Goal: Register for event/course

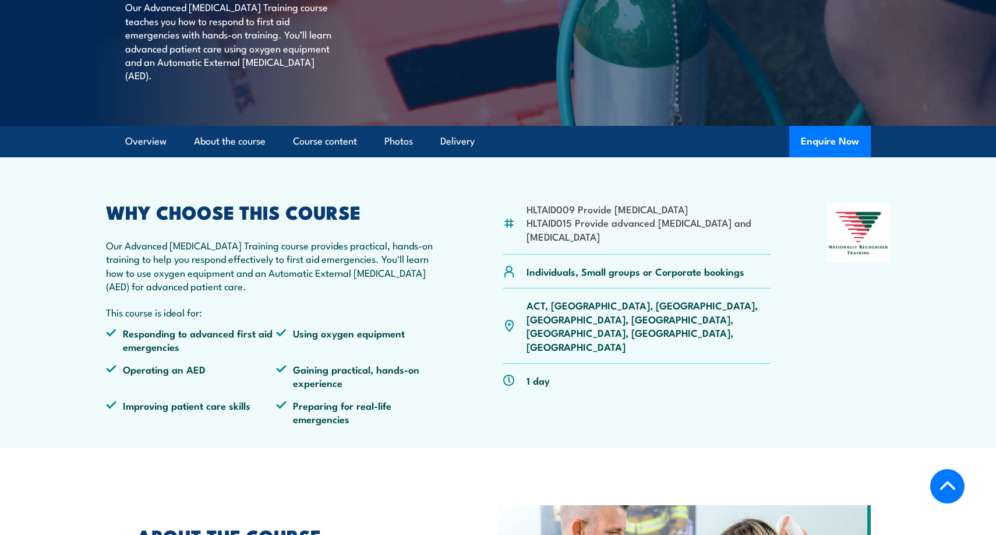
scroll to position [276, 0]
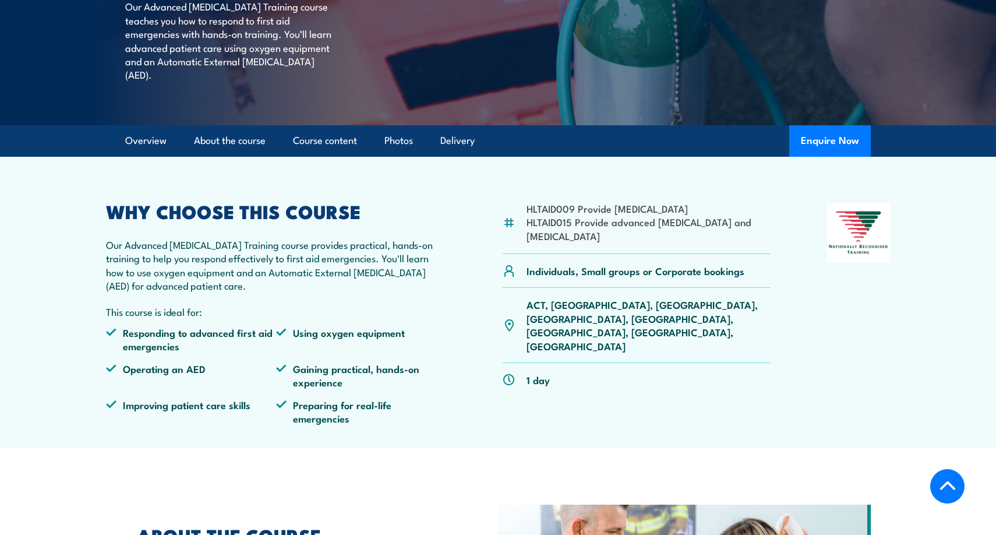
click at [544, 234] on li "HLTAID015 Provide advanced [MEDICAL_DATA] and [MEDICAL_DATA]" at bounding box center [649, 228] width 244 height 27
click at [636, 385] on div "HLTAID009 Provide cardiopulmonary resuscitation HLTAID015 Provide advanced resu…" at bounding box center [637, 318] width 268 height 231
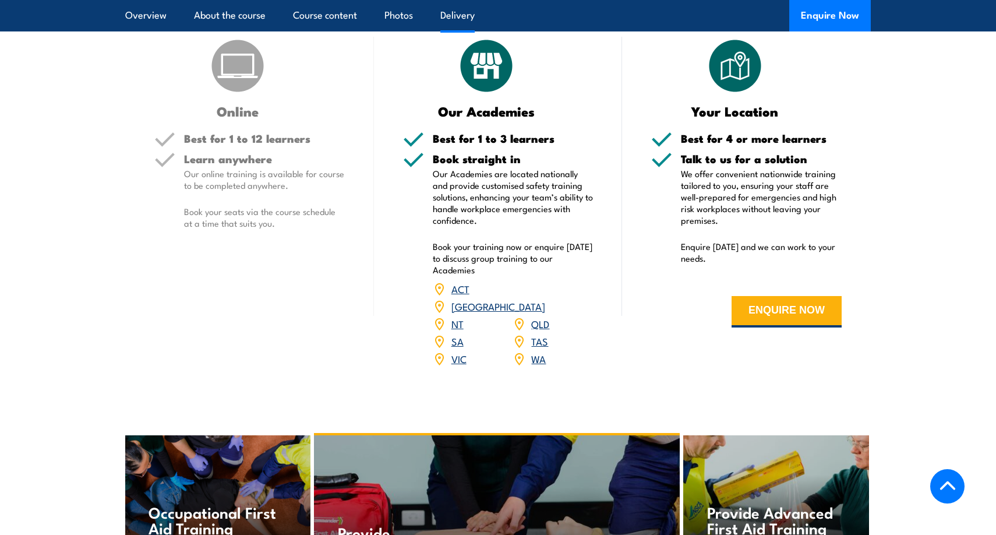
scroll to position [1466, 0]
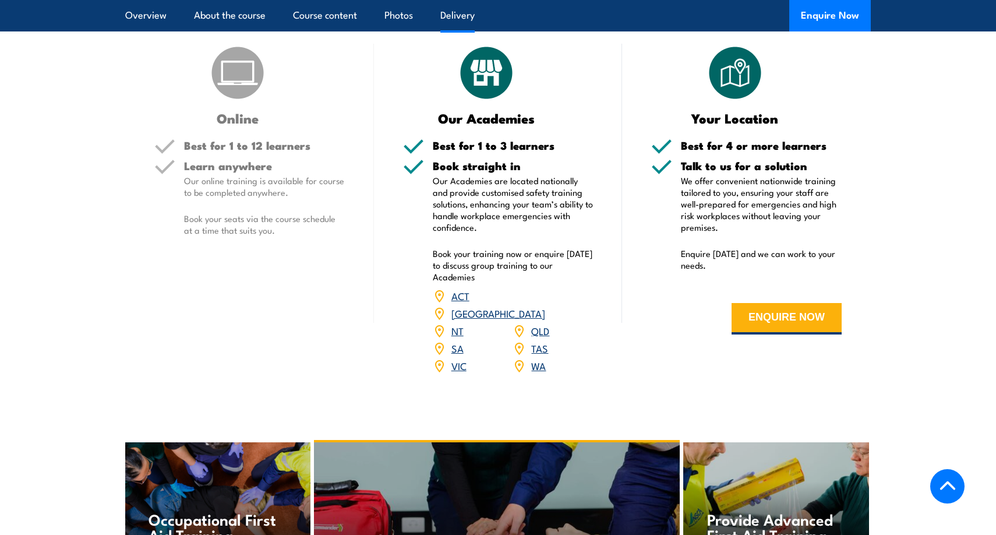
click at [545, 314] on link "[GEOGRAPHIC_DATA]" at bounding box center [499, 313] width 94 height 14
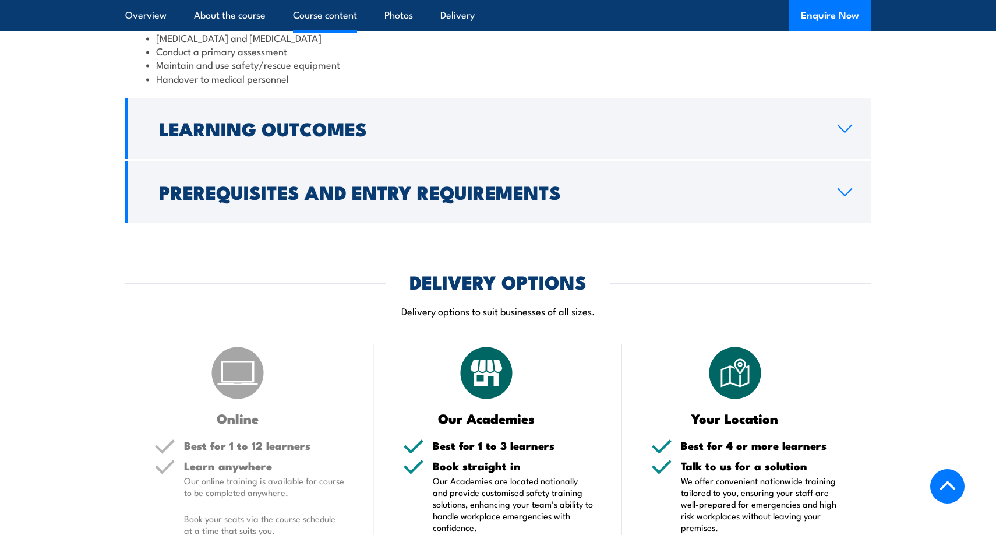
scroll to position [1166, 0]
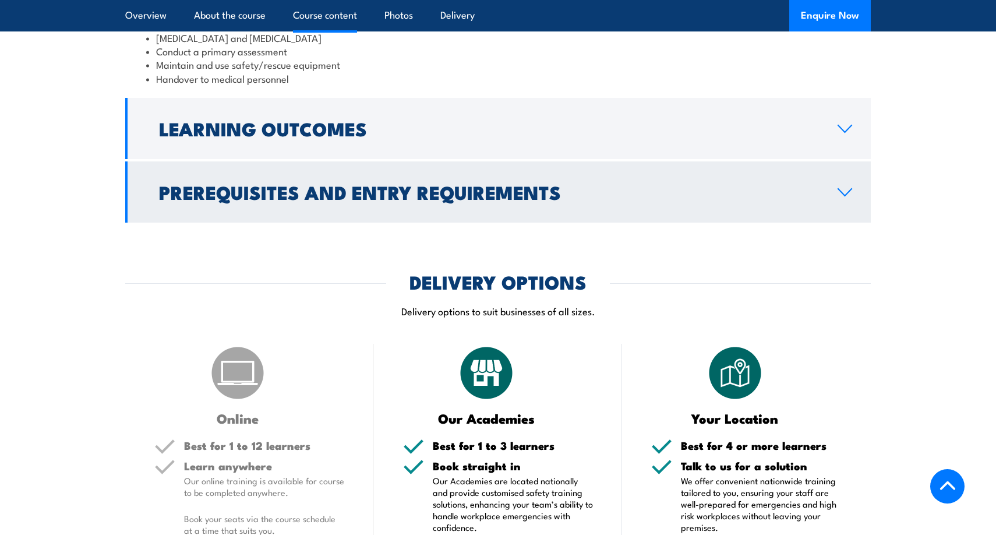
click at [828, 223] on link "Prerequisites and Entry Requirements" at bounding box center [498, 191] width 746 height 61
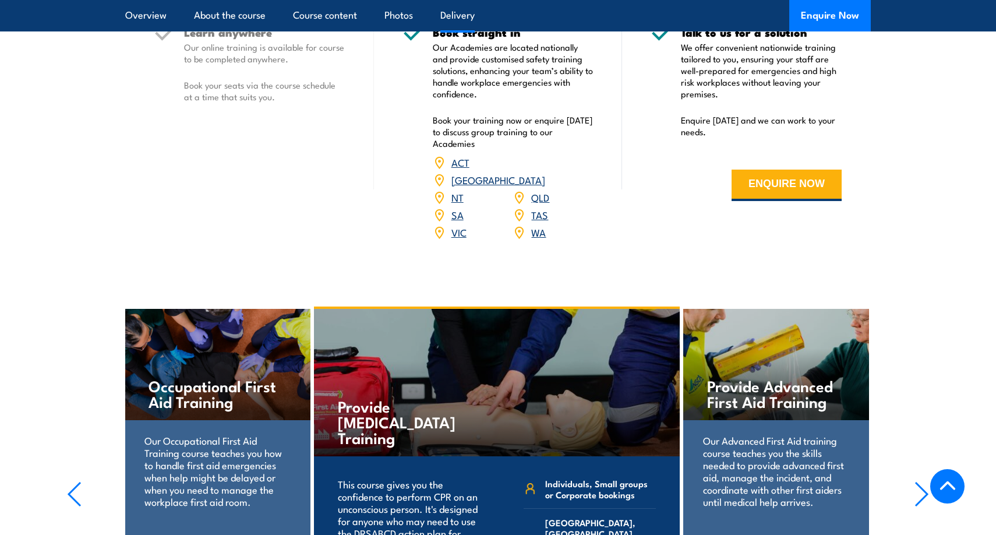
scroll to position [1680, 0]
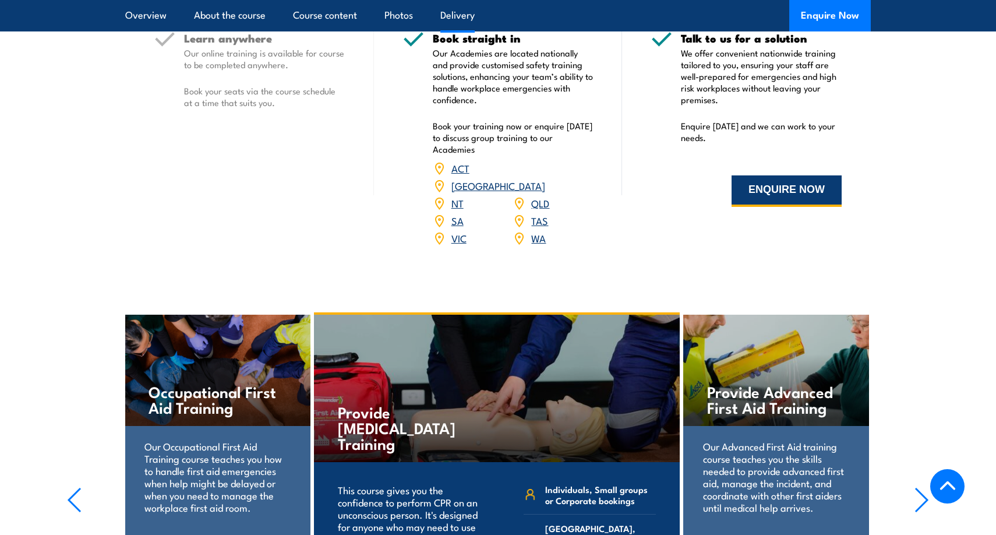
click at [780, 200] on button "ENQUIRE NOW" at bounding box center [787, 190] width 110 height 31
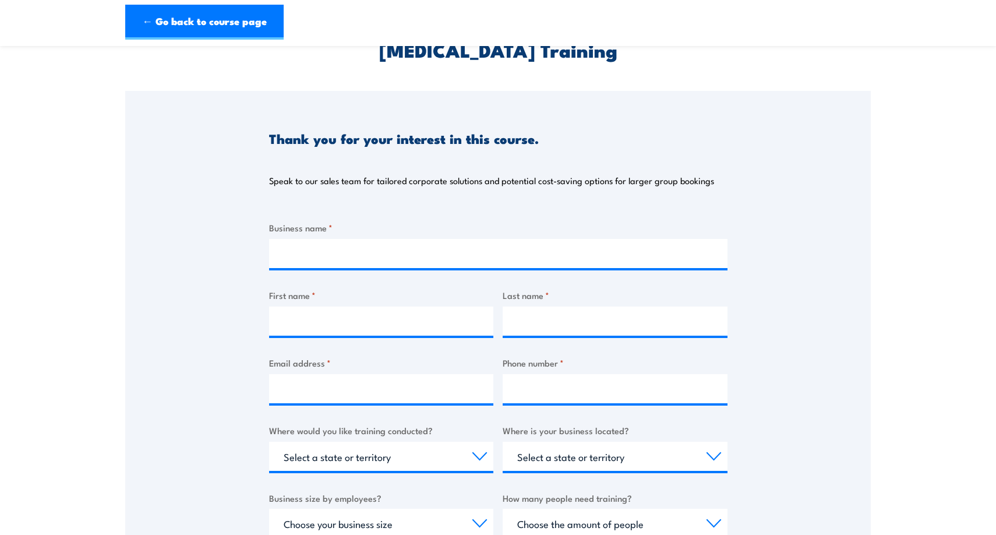
scroll to position [75, 0]
